Goal: Find specific page/section: Find specific page/section

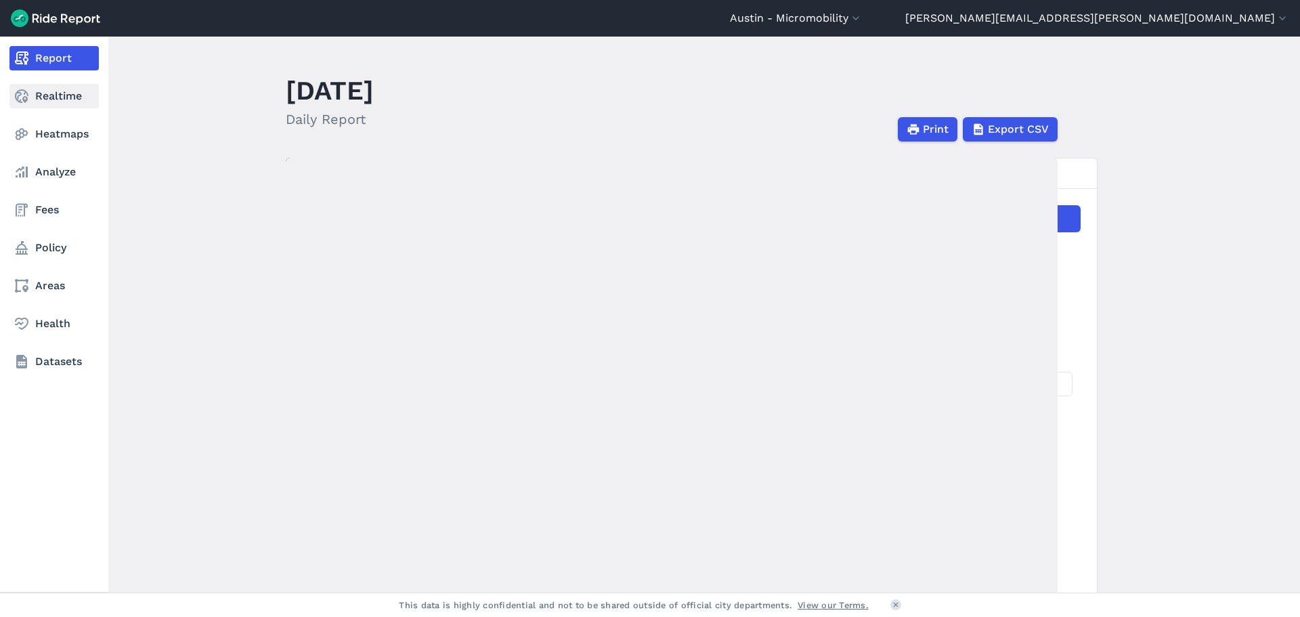
click at [26, 104] on link "Realtime" at bounding box center [53, 96] width 89 height 24
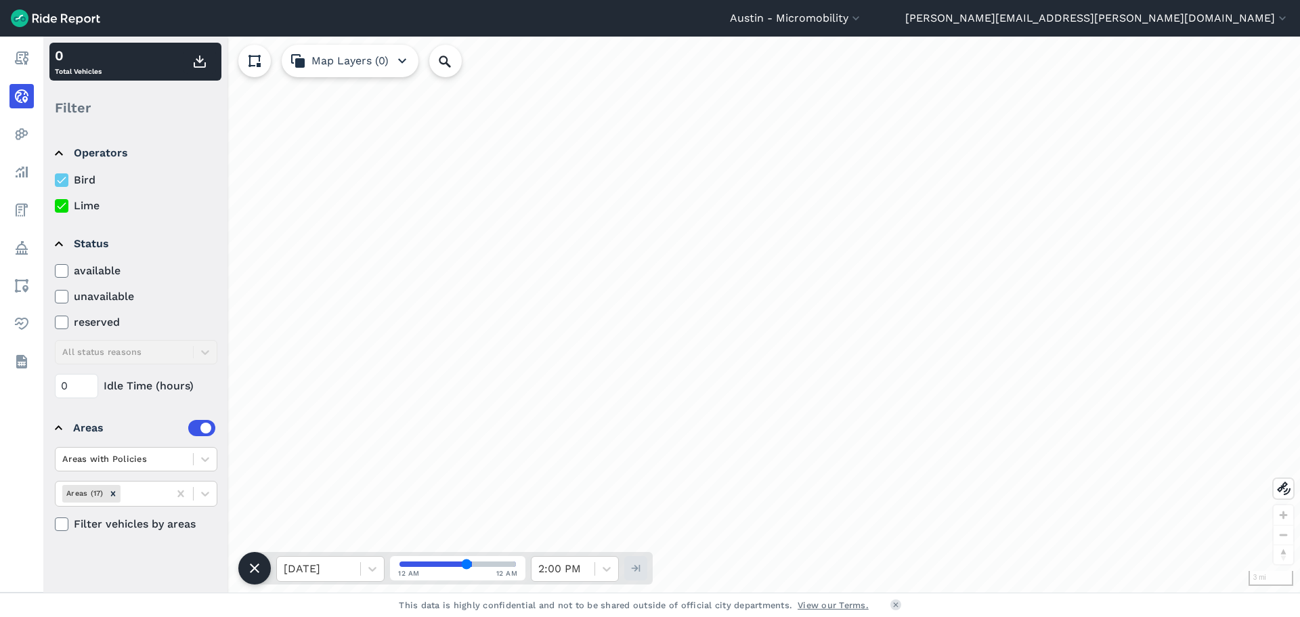
click at [62, 211] on icon at bounding box center [62, 206] width 12 height 14
click at [55, 207] on input "Lime" at bounding box center [55, 202] width 0 height 9
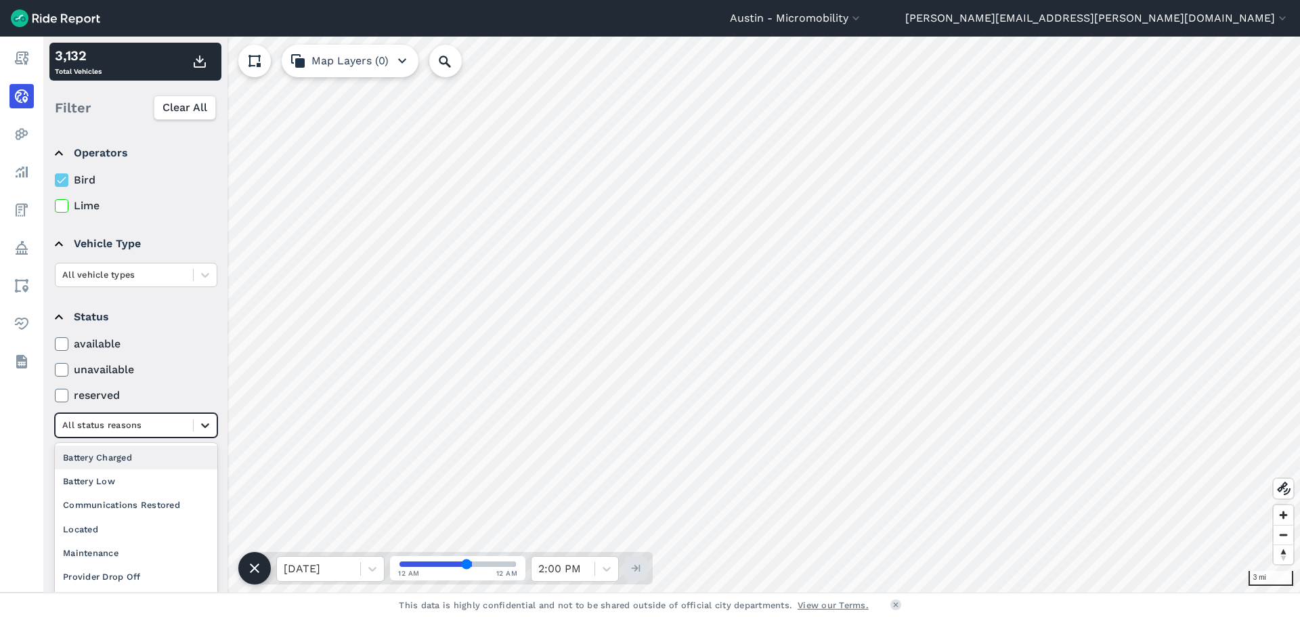
click at [202, 425] on icon at bounding box center [205, 425] width 8 height 5
click at [211, 533] on icon at bounding box center [205, 533] width 14 height 14
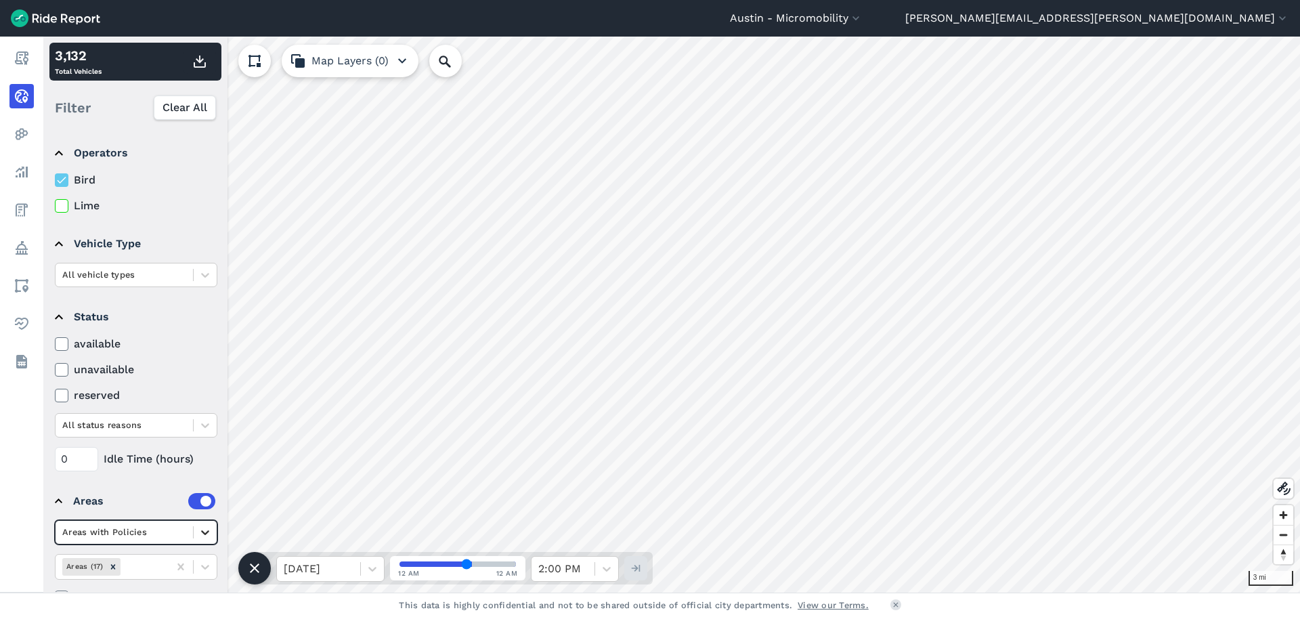
click at [211, 536] on icon at bounding box center [205, 533] width 14 height 14
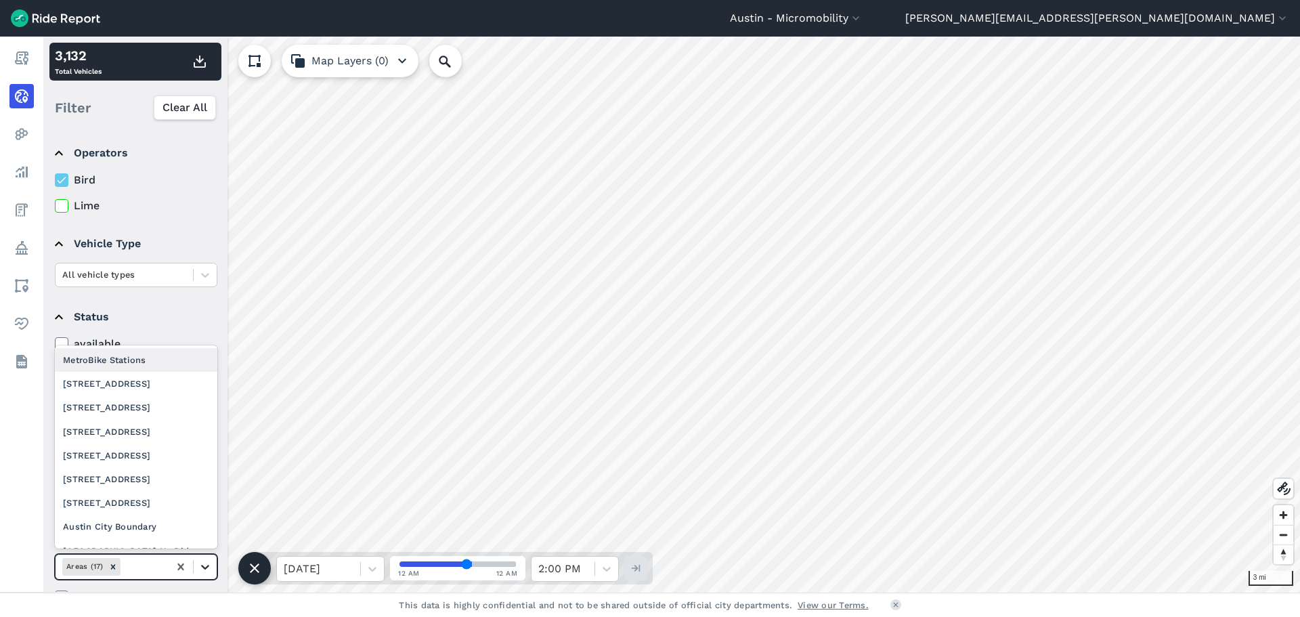
click at [207, 571] on icon at bounding box center [205, 567] width 14 height 14
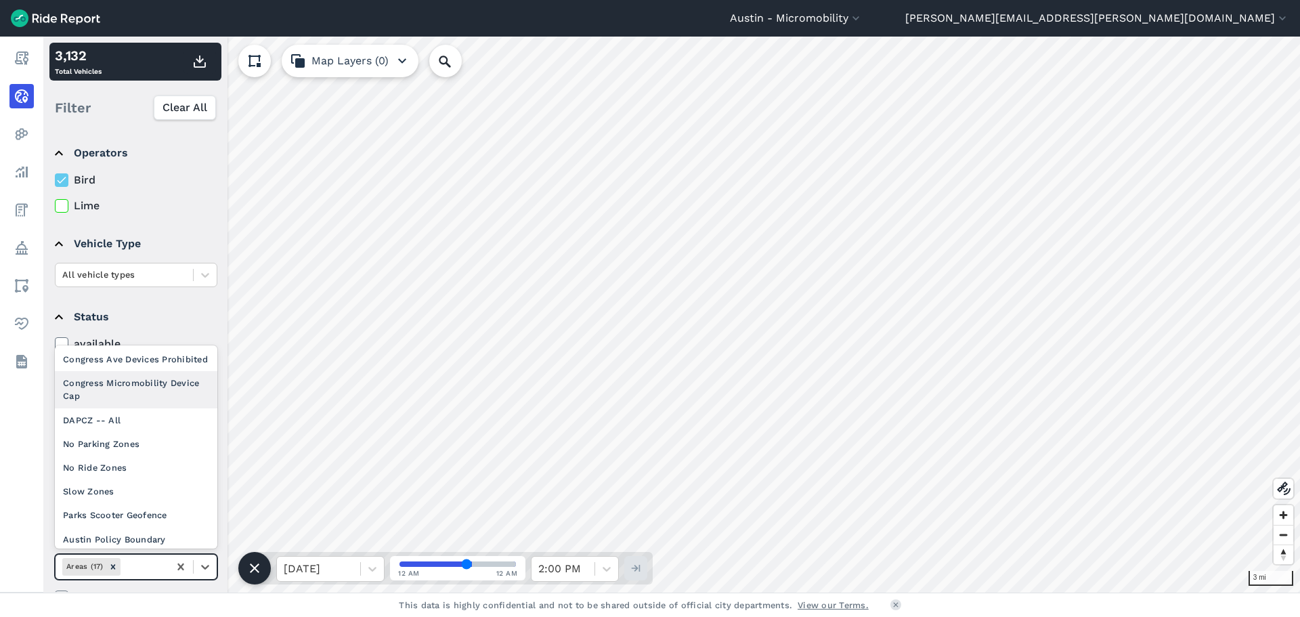
scroll to position [234, 0]
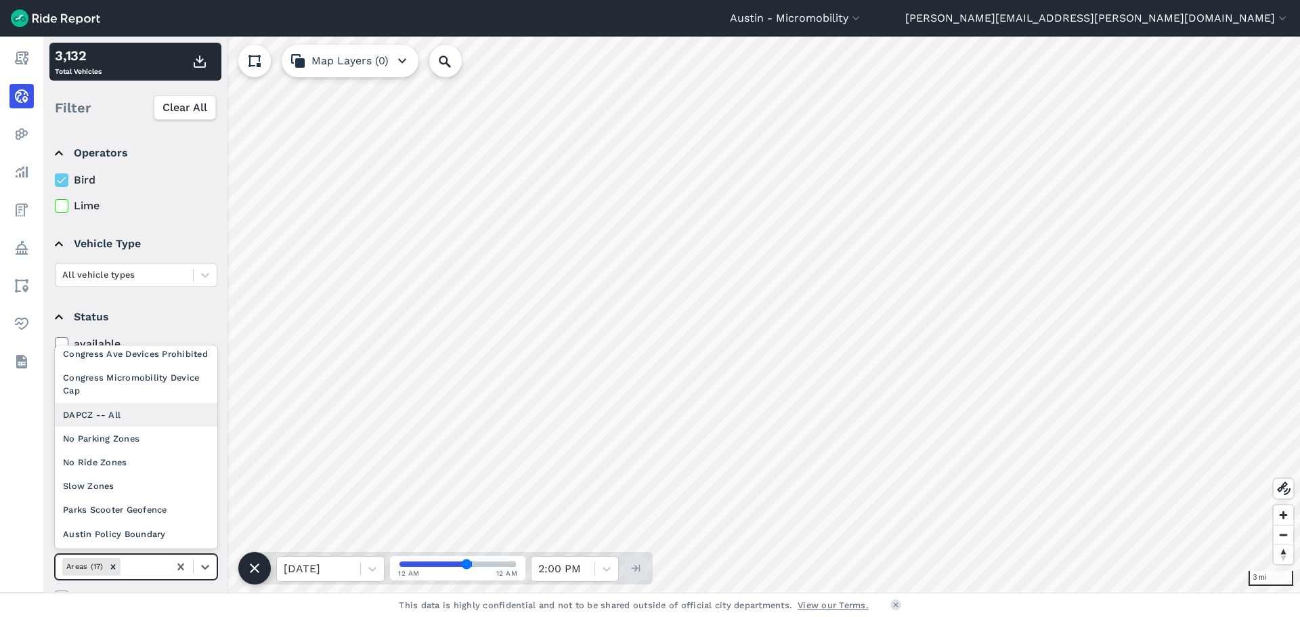
click at [148, 416] on div "DAPCZ -- All" at bounding box center [136, 415] width 163 height 24
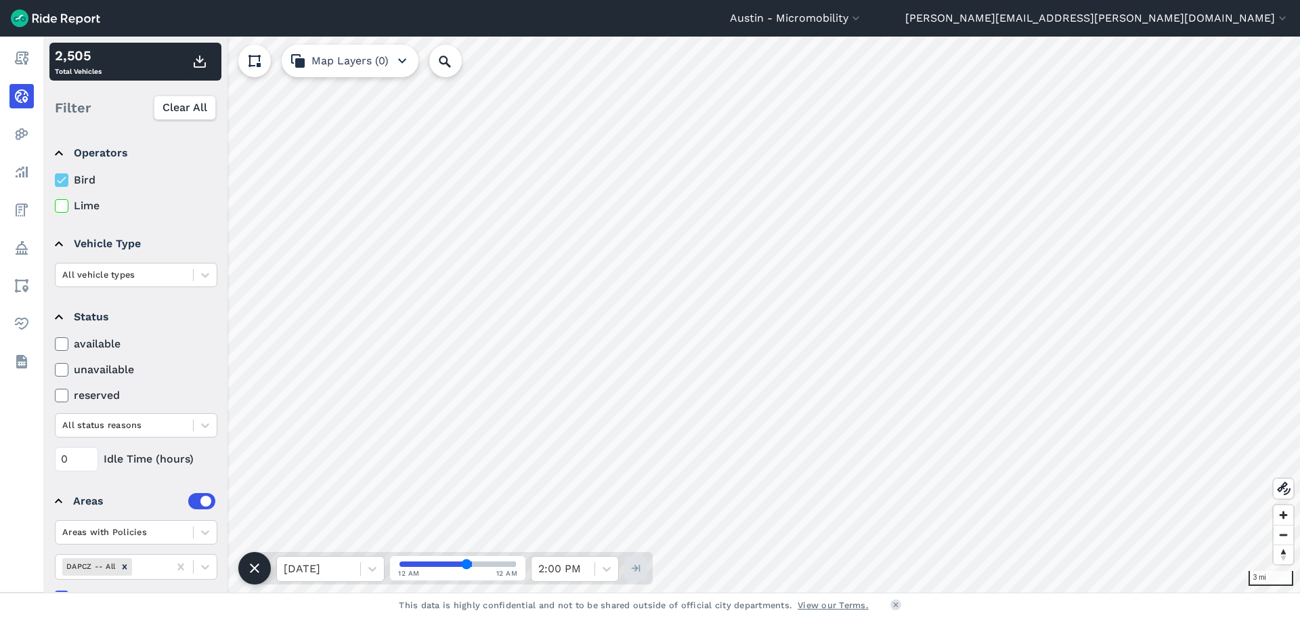
click at [62, 181] on use at bounding box center [61, 180] width 9 height 7
click at [55, 181] on input "Bird" at bounding box center [55, 176] width 0 height 9
click at [61, 183] on icon at bounding box center [62, 180] width 12 height 14
click at [55, 181] on input "Bird" at bounding box center [55, 176] width 0 height 9
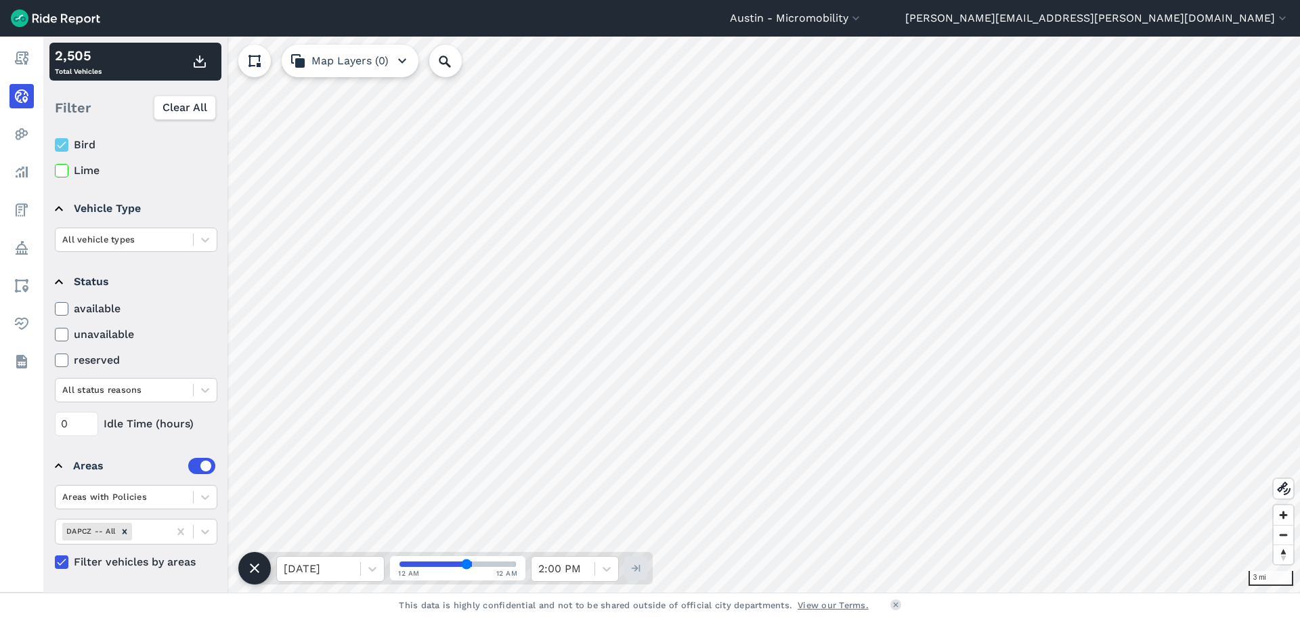
click at [60, 150] on icon at bounding box center [62, 145] width 12 height 14
click at [55, 146] on input "Bird" at bounding box center [55, 141] width 0 height 9
click at [60, 173] on use at bounding box center [61, 170] width 9 height 7
click at [55, 171] on input "Lime" at bounding box center [55, 167] width 0 height 9
